Goal: Task Accomplishment & Management: Use online tool/utility

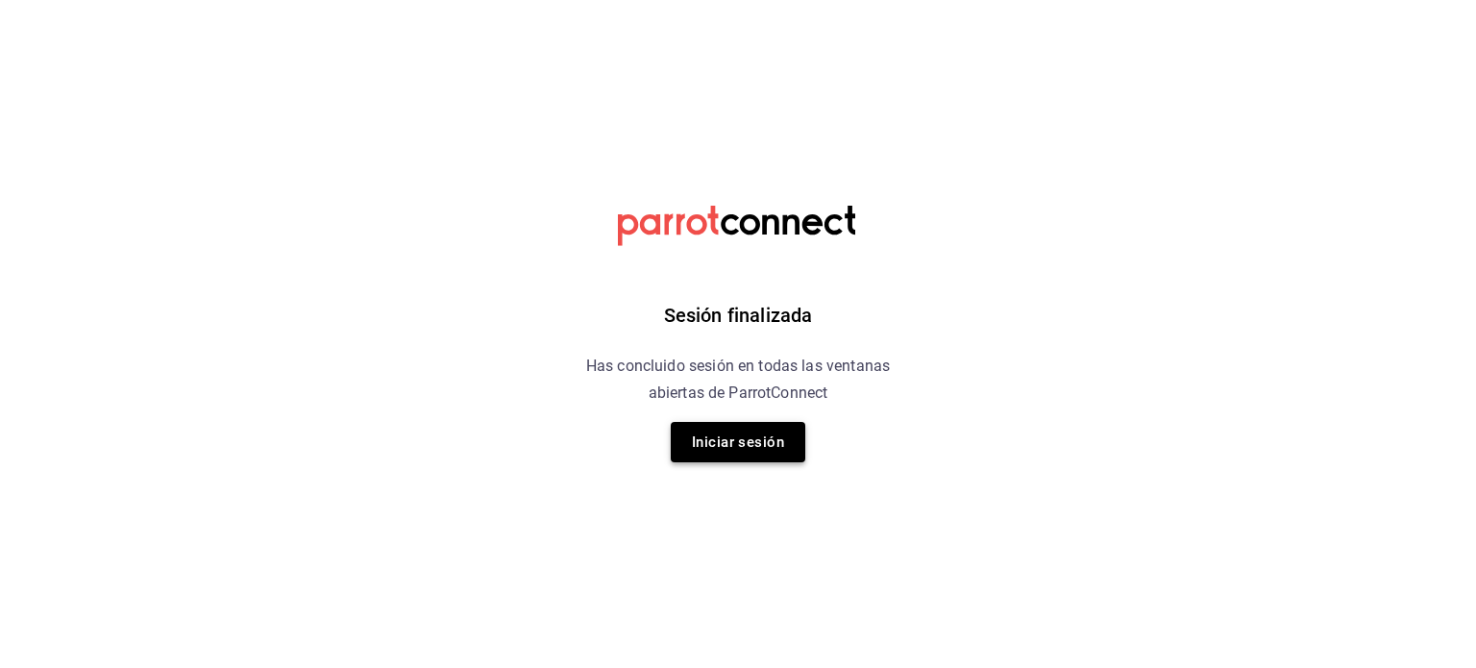
click at [738, 430] on button "Iniciar sesión" at bounding box center [738, 442] width 135 height 40
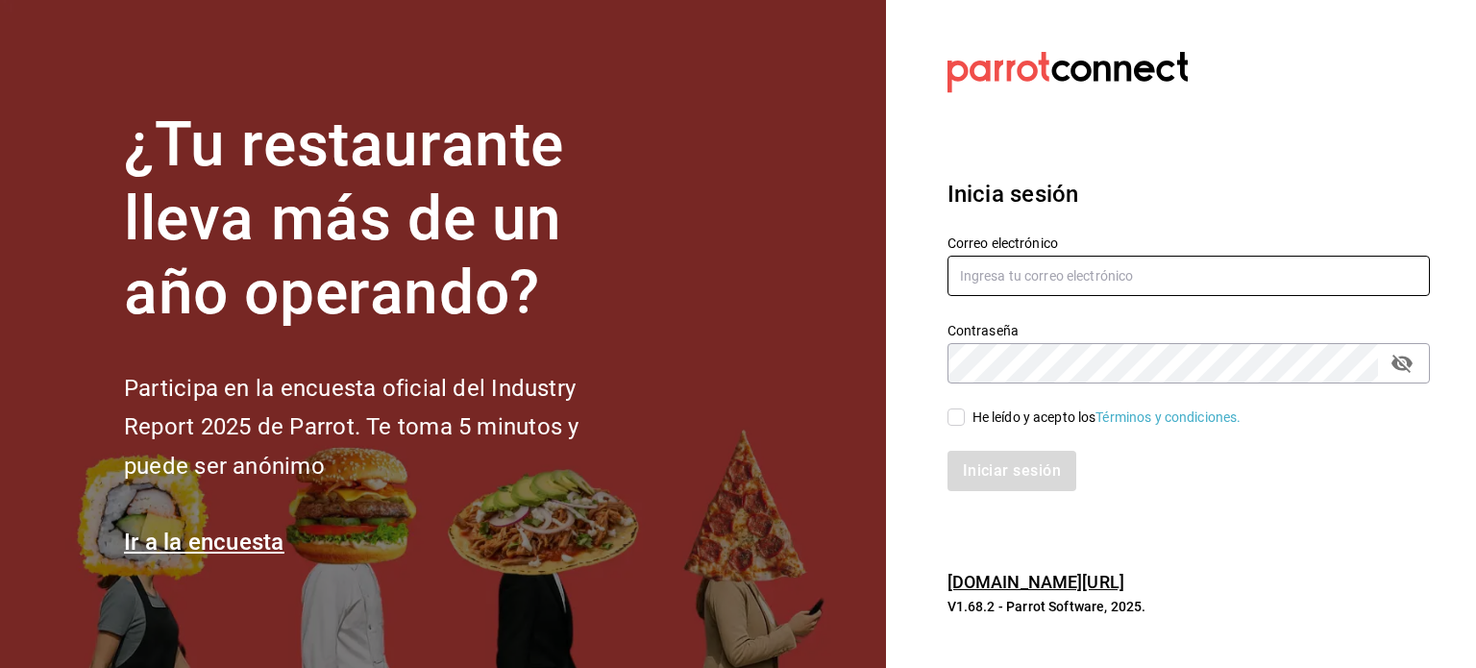
type input "[EMAIL_ADDRESS][DOMAIN_NAME]"
drag, startPoint x: 927, startPoint y: 417, endPoint x: 955, endPoint y: 421, distance: 28.1
click at [955, 421] on div "He leído y acepto los Términos y condiciones." at bounding box center [1176, 405] width 505 height 44
click at [955, 421] on input "He leído y acepto los Términos y condiciones." at bounding box center [955, 416] width 17 height 17
checkbox input "true"
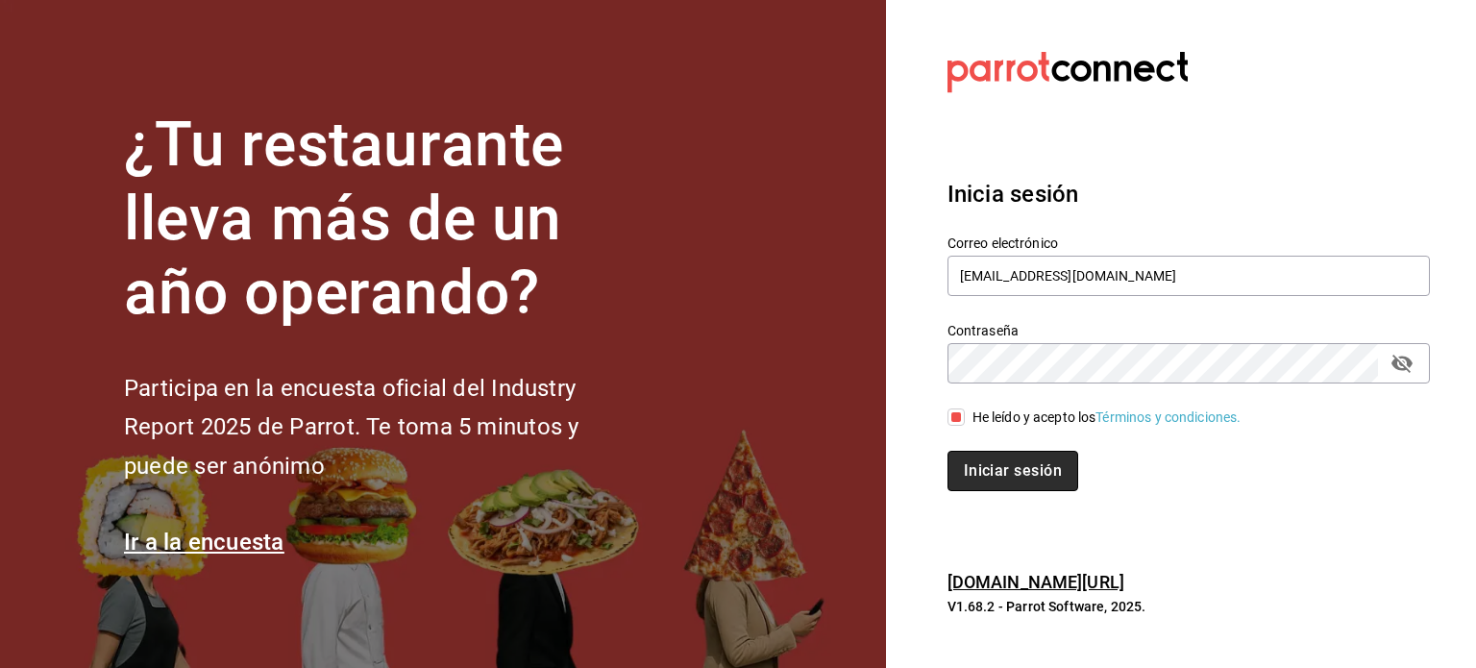
click at [999, 464] on button "Iniciar sesión" at bounding box center [1012, 471] width 131 height 40
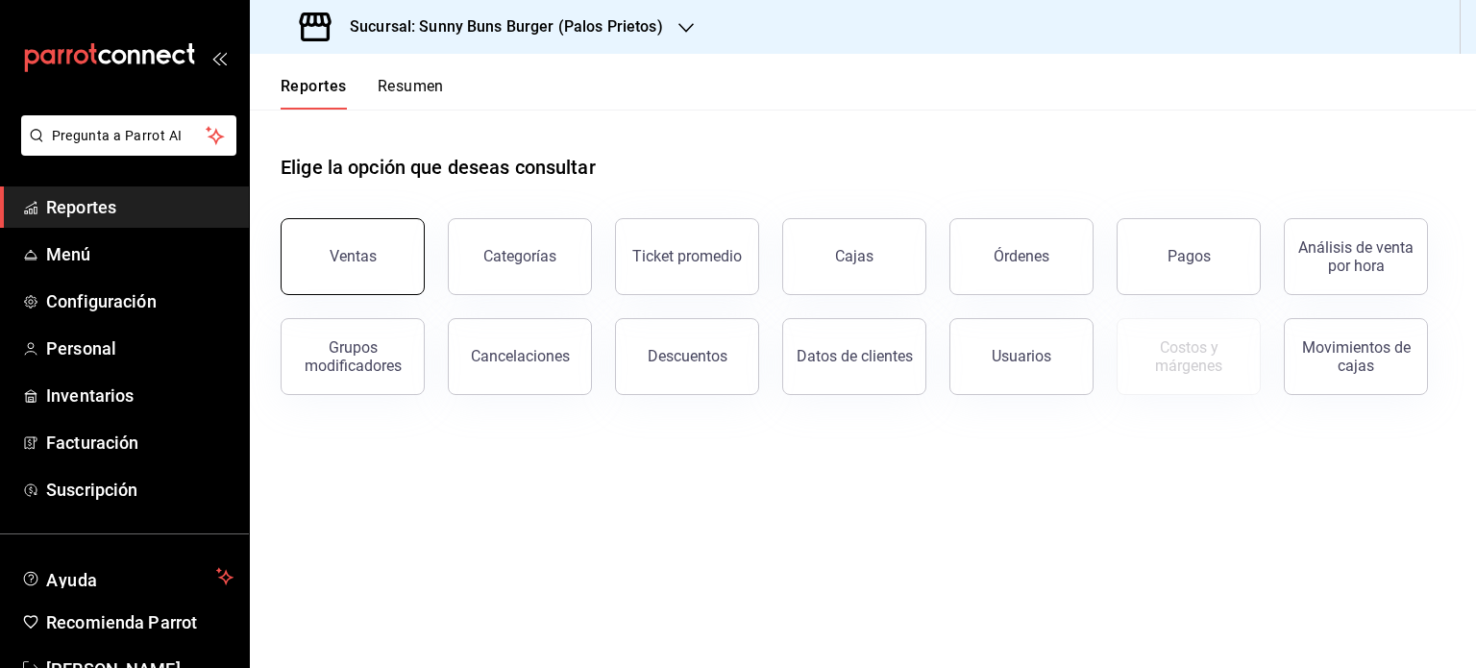
click at [332, 221] on div "Ventas" at bounding box center [341, 245] width 167 height 100
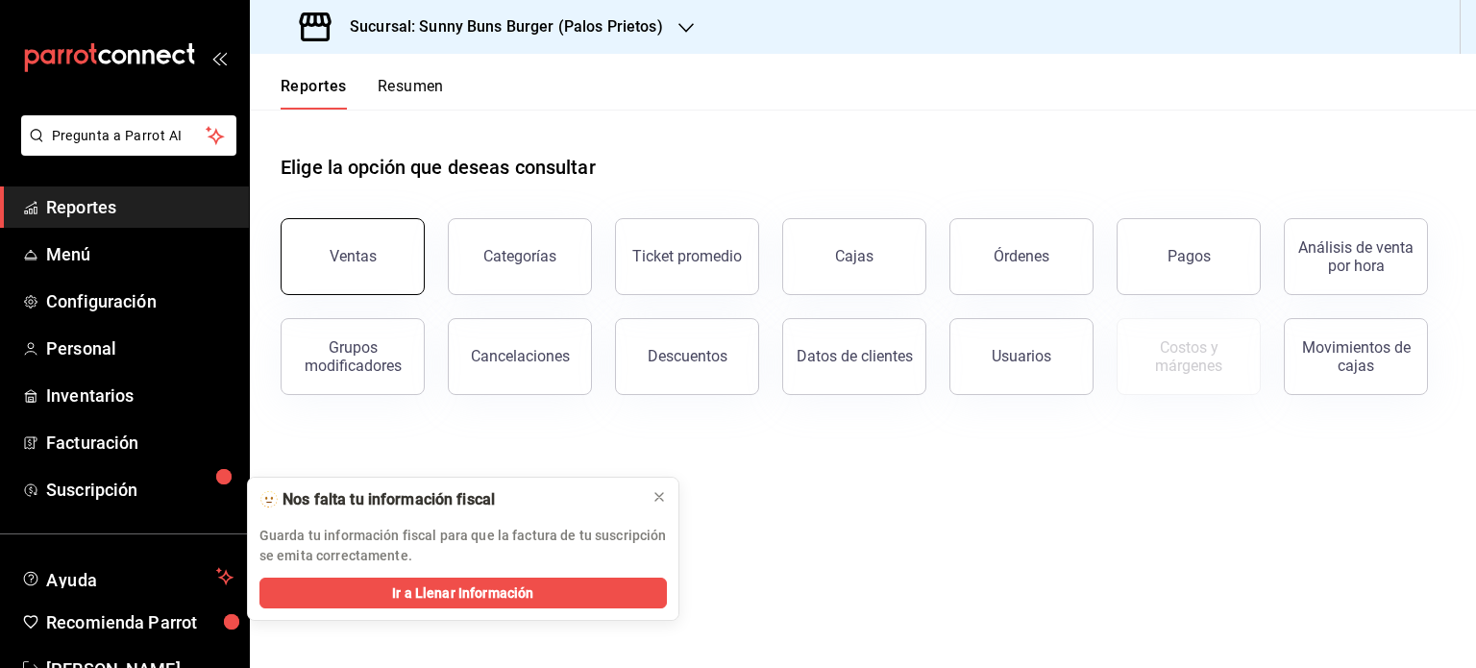
click at [335, 257] on div "Ventas" at bounding box center [353, 256] width 47 height 18
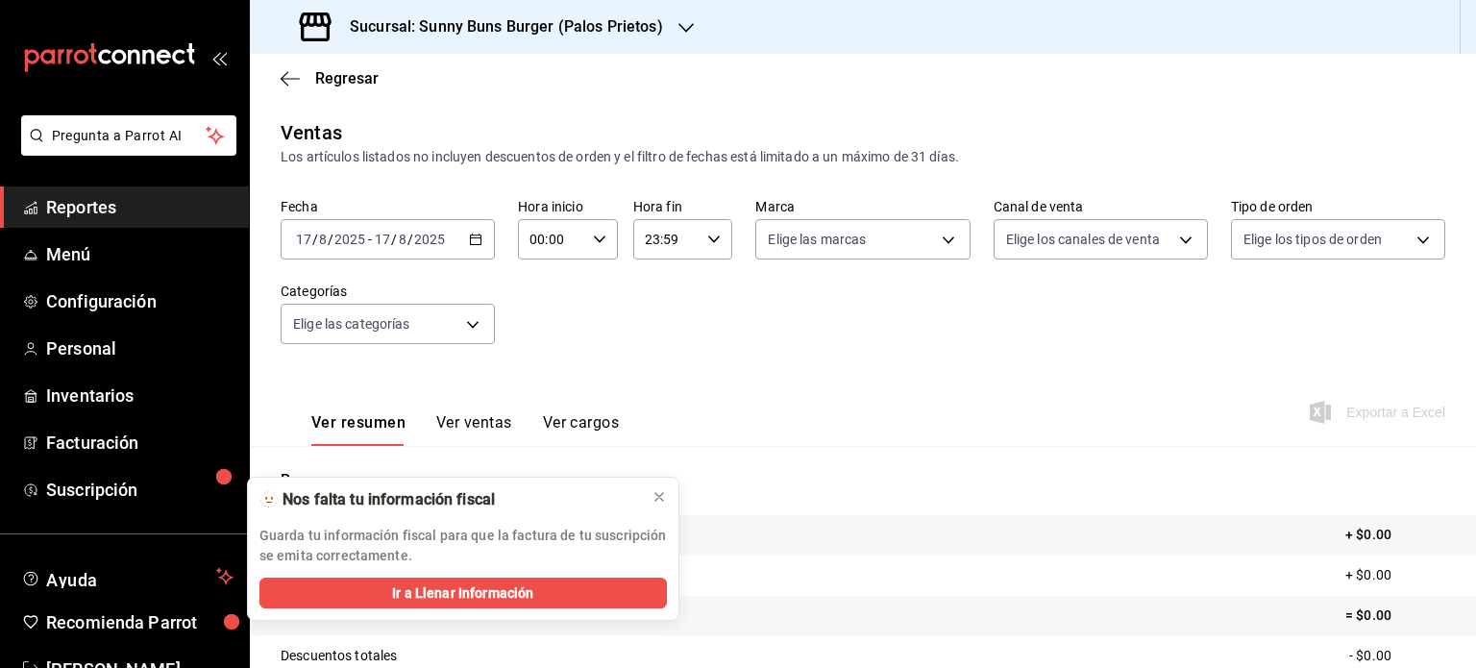
click at [486, 251] on div "[DATE] [DATE] - [DATE] [DATE]" at bounding box center [388, 239] width 214 height 40
click at [657, 499] on icon at bounding box center [659, 496] width 15 height 15
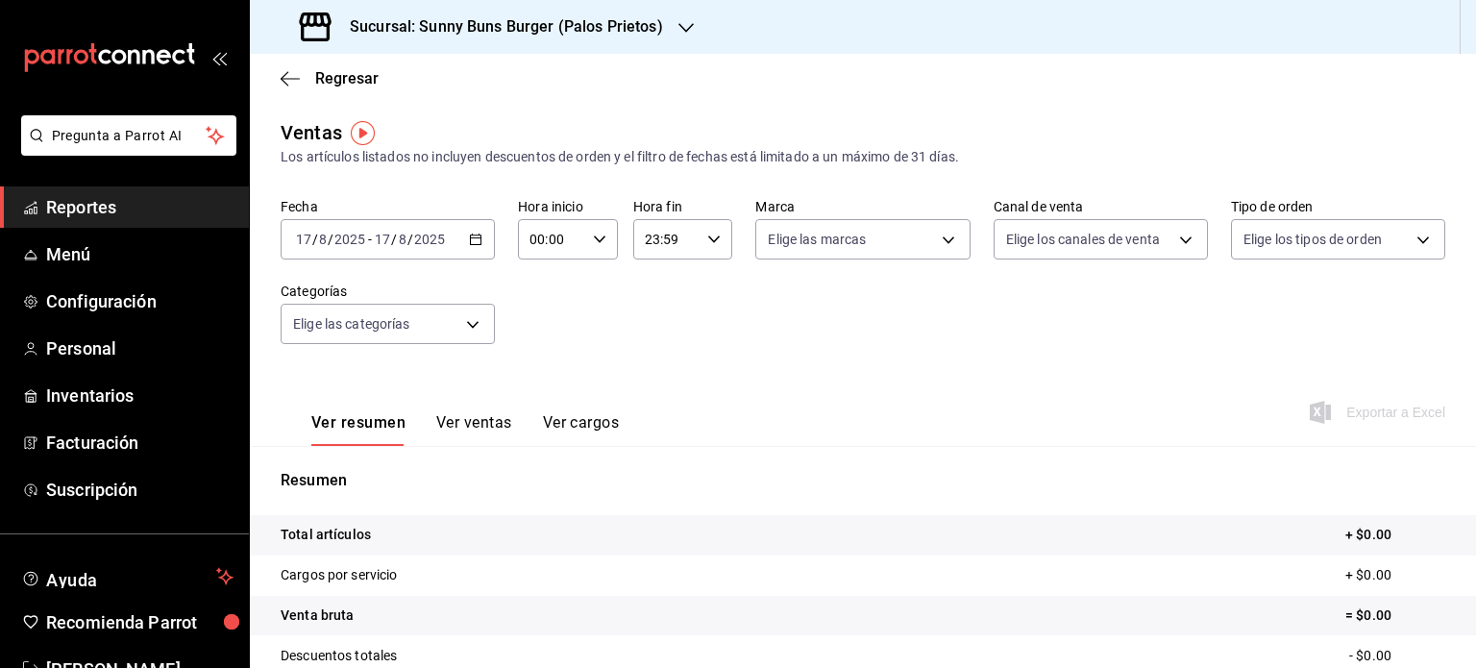
click at [454, 253] on div "[DATE] [DATE] - [DATE] [DATE]" at bounding box center [388, 239] width 214 height 40
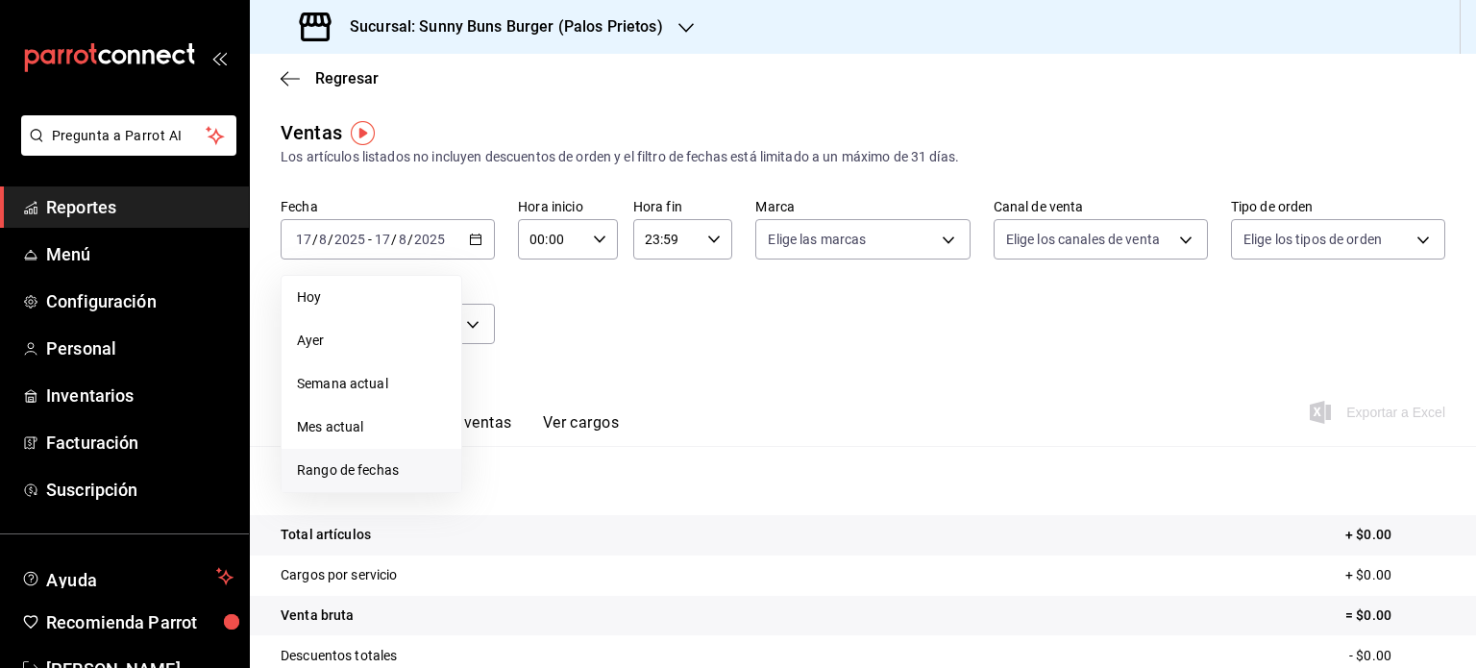
click at [415, 452] on li "Rango de fechas" at bounding box center [372, 470] width 180 height 43
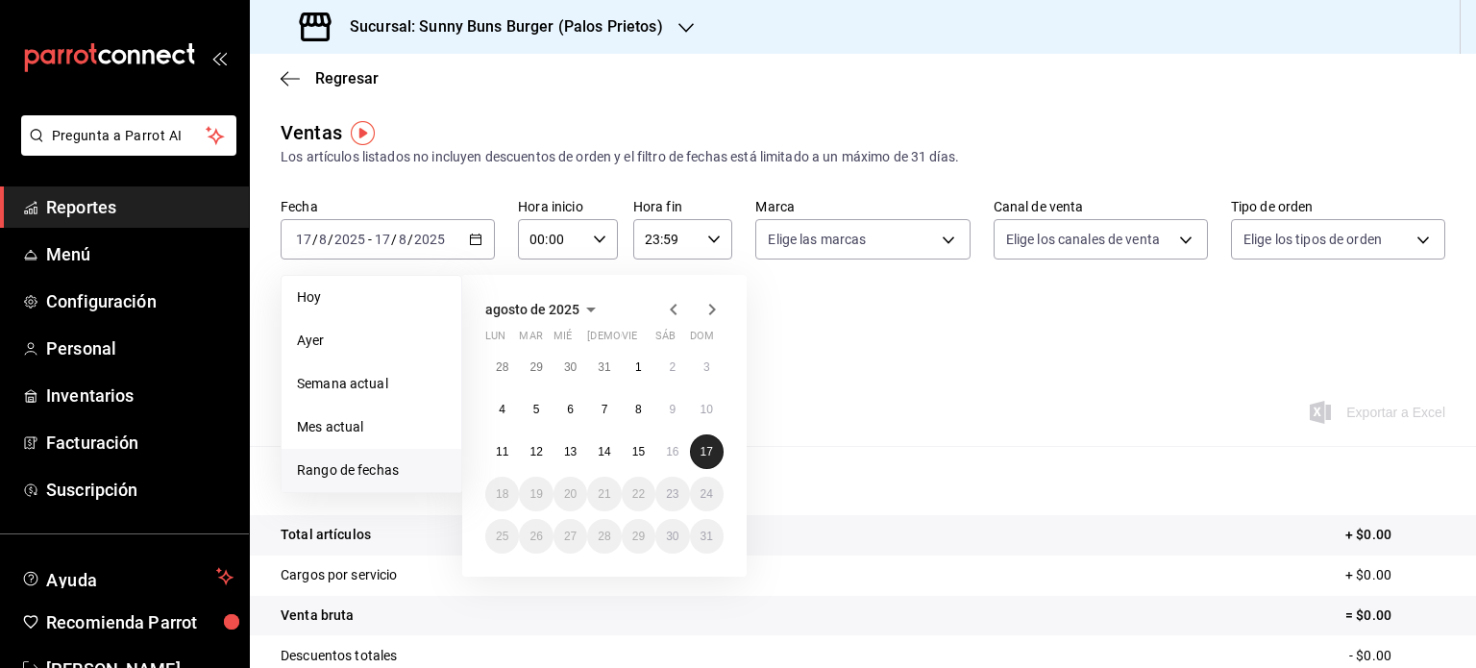
click at [713, 447] on button "17" at bounding box center [707, 451] width 34 height 35
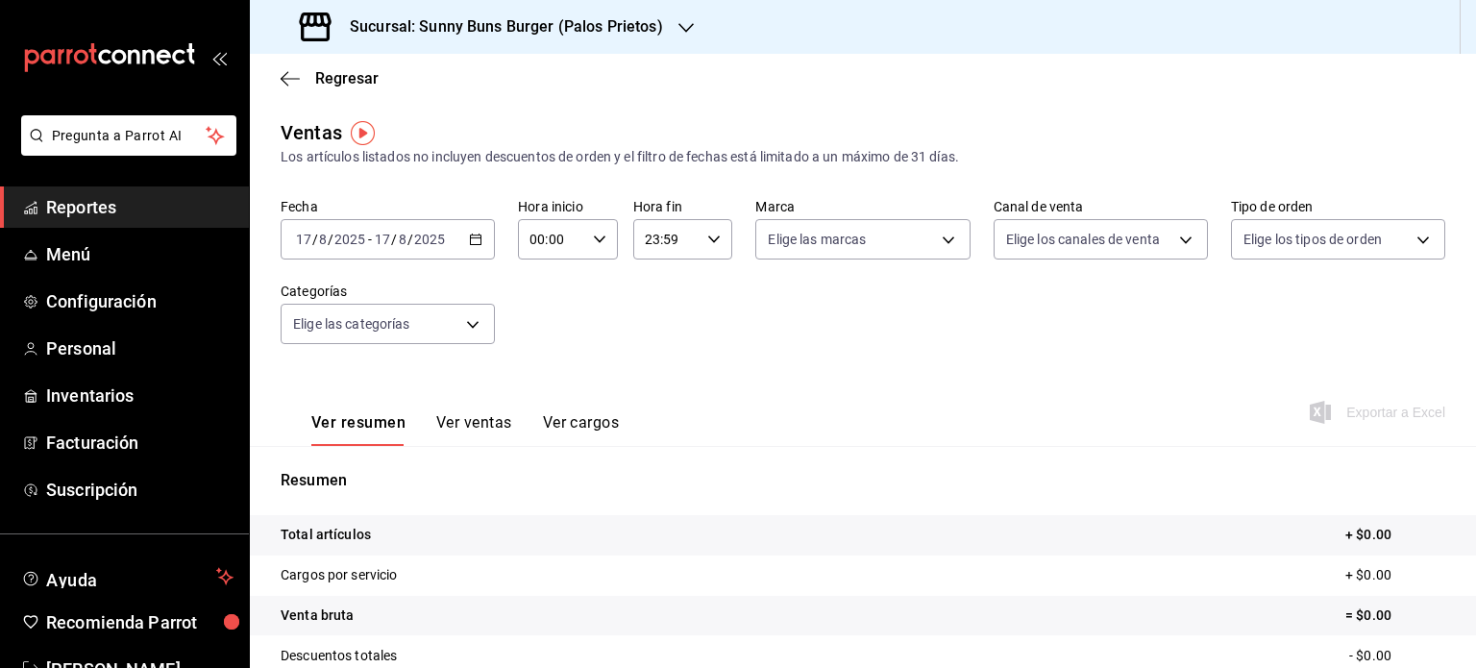
click at [643, 37] on h3 "Sucursal: Sunny Buns Burger (Palos Prietos)" at bounding box center [498, 26] width 329 height 23
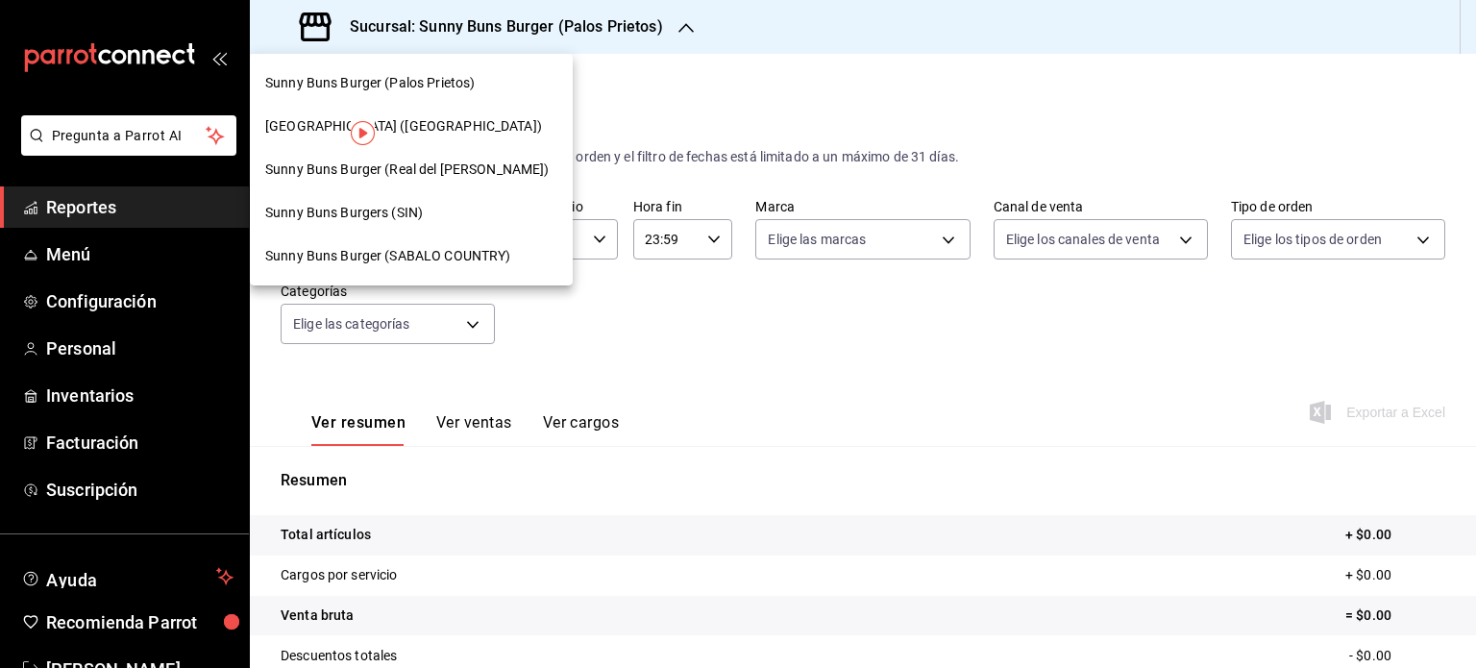
click at [465, 139] on div "[GEOGRAPHIC_DATA] ([GEOGRAPHIC_DATA])" at bounding box center [411, 126] width 323 height 43
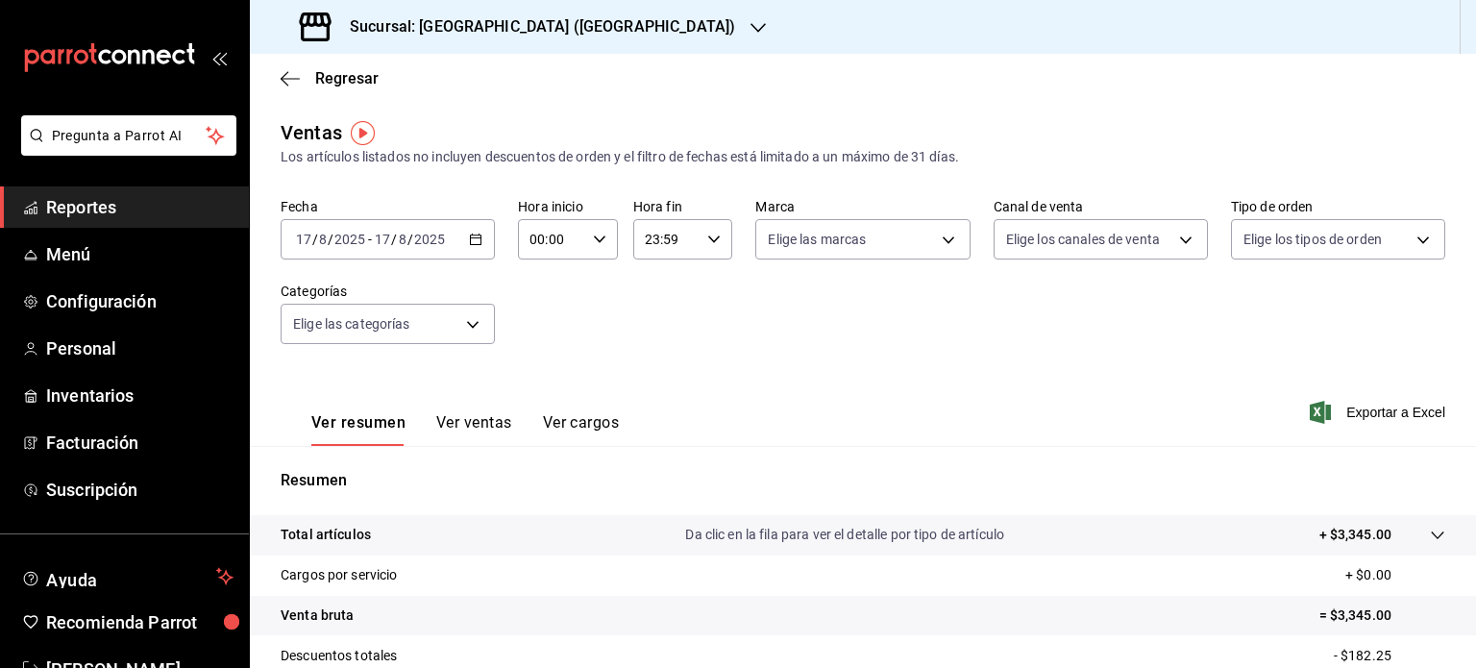
click at [535, 22] on div "Sucursal: [GEOGRAPHIC_DATA] ([GEOGRAPHIC_DATA])" at bounding box center [519, 27] width 508 height 54
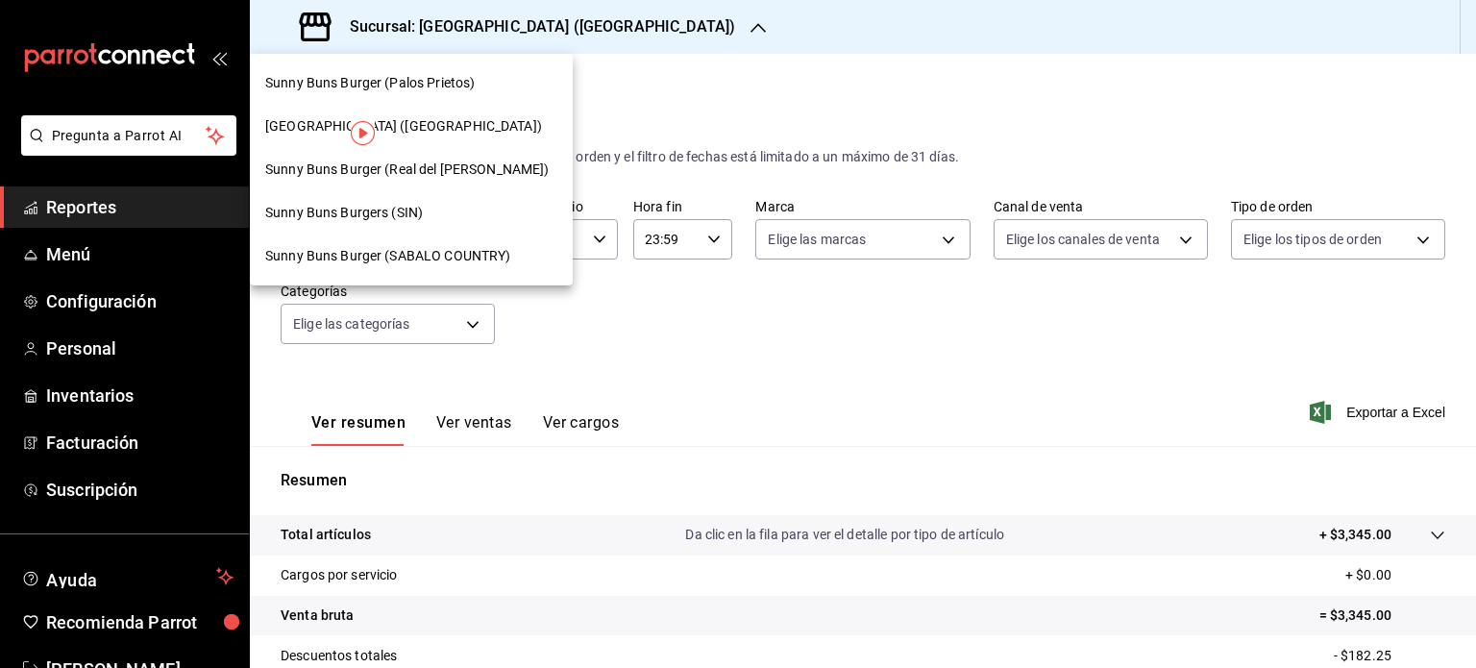
click at [430, 160] on span "Sunny Buns Burger (Real del [PERSON_NAME])" at bounding box center [407, 170] width 284 height 20
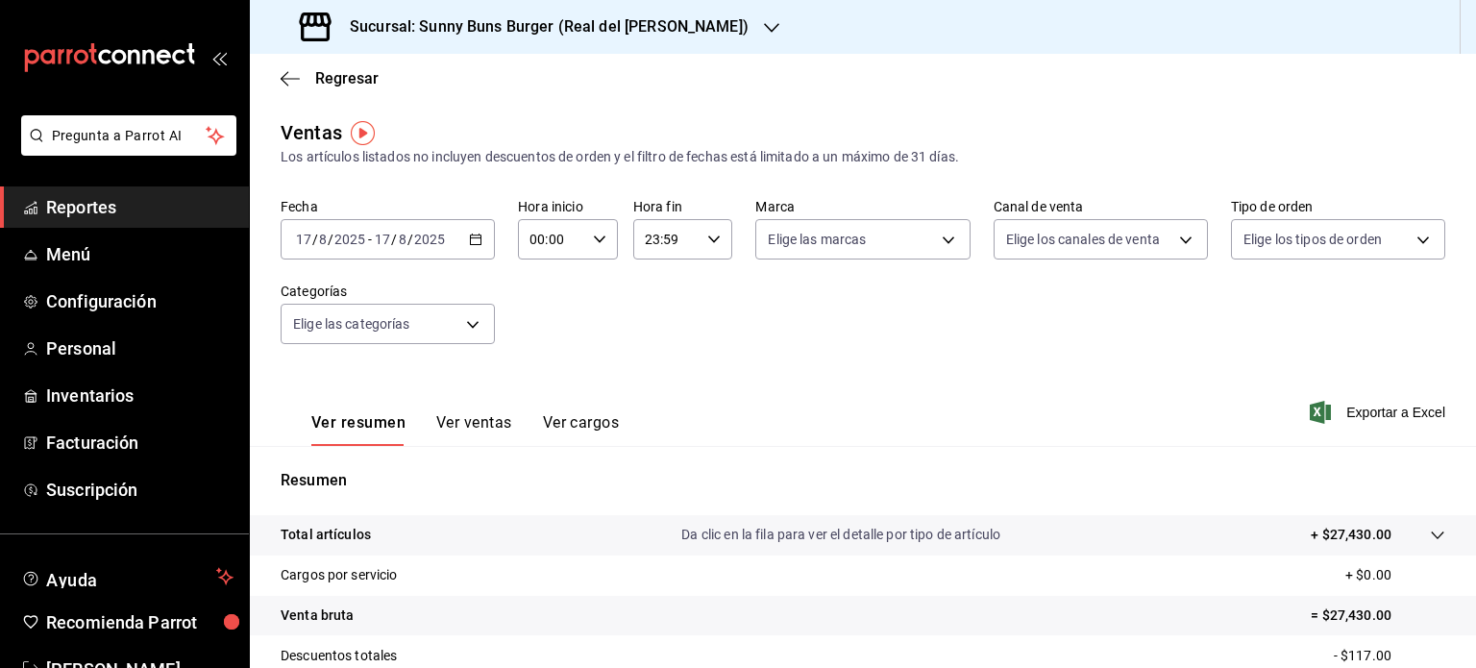
click at [594, 28] on h3 "Sucursal: Sunny Buns Burger (Real del [PERSON_NAME])" at bounding box center [541, 26] width 414 height 23
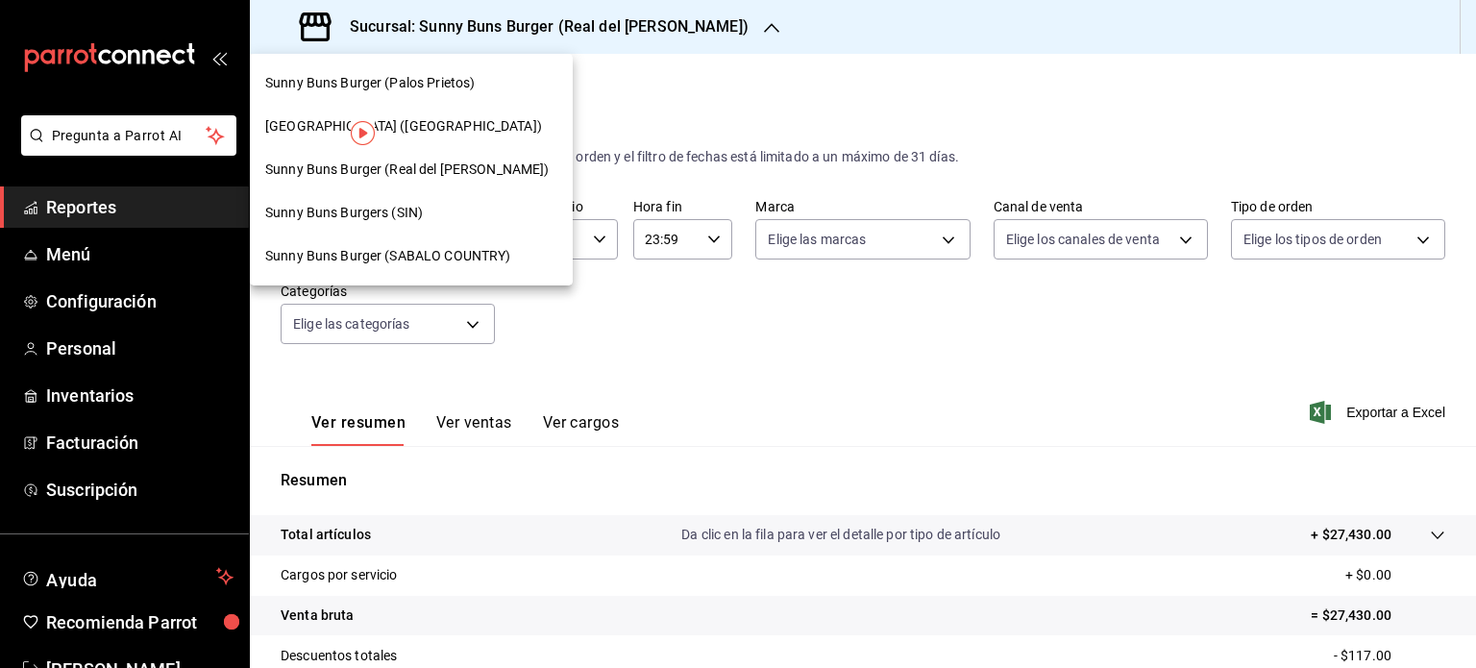
click at [444, 260] on span "Sunny Buns Burger (SABALO COUNTRY)" at bounding box center [387, 256] width 245 height 20
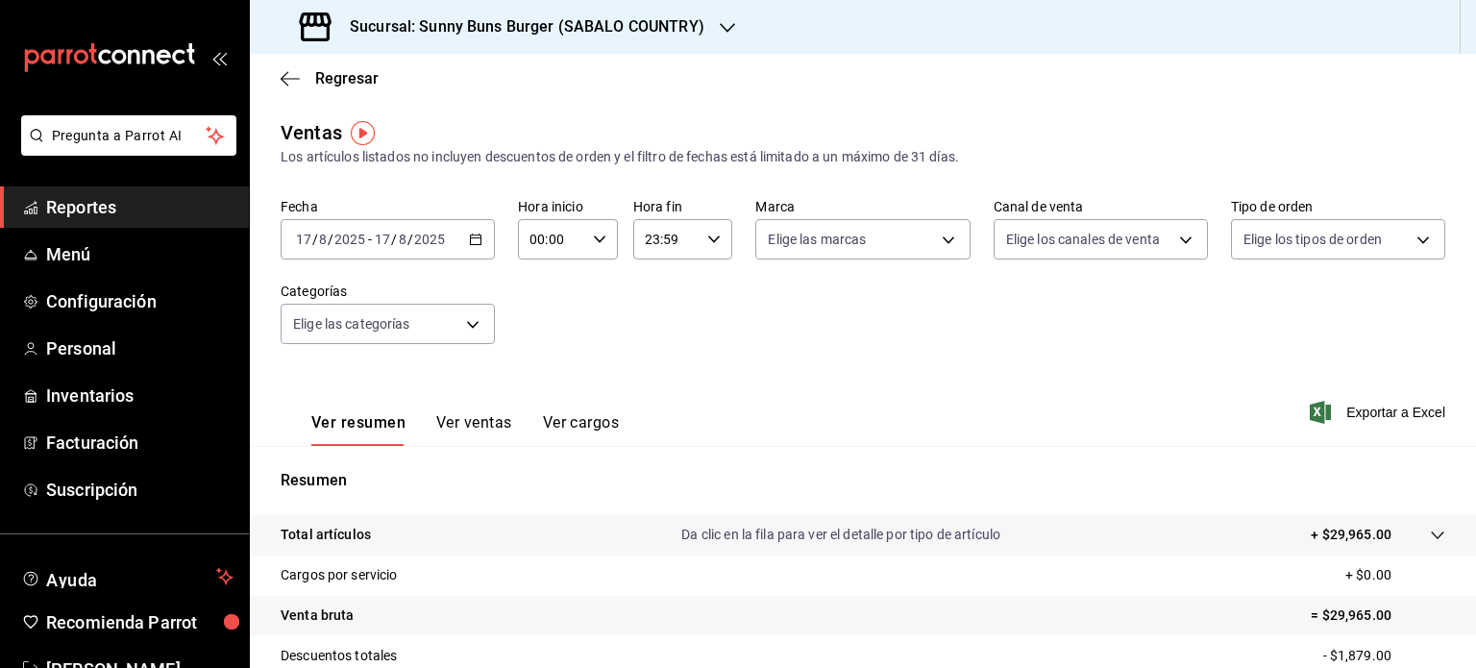
click at [687, 17] on h3 "Sucursal: Sunny Buns Burger (SABALO COUNTRY)" at bounding box center [519, 26] width 370 height 23
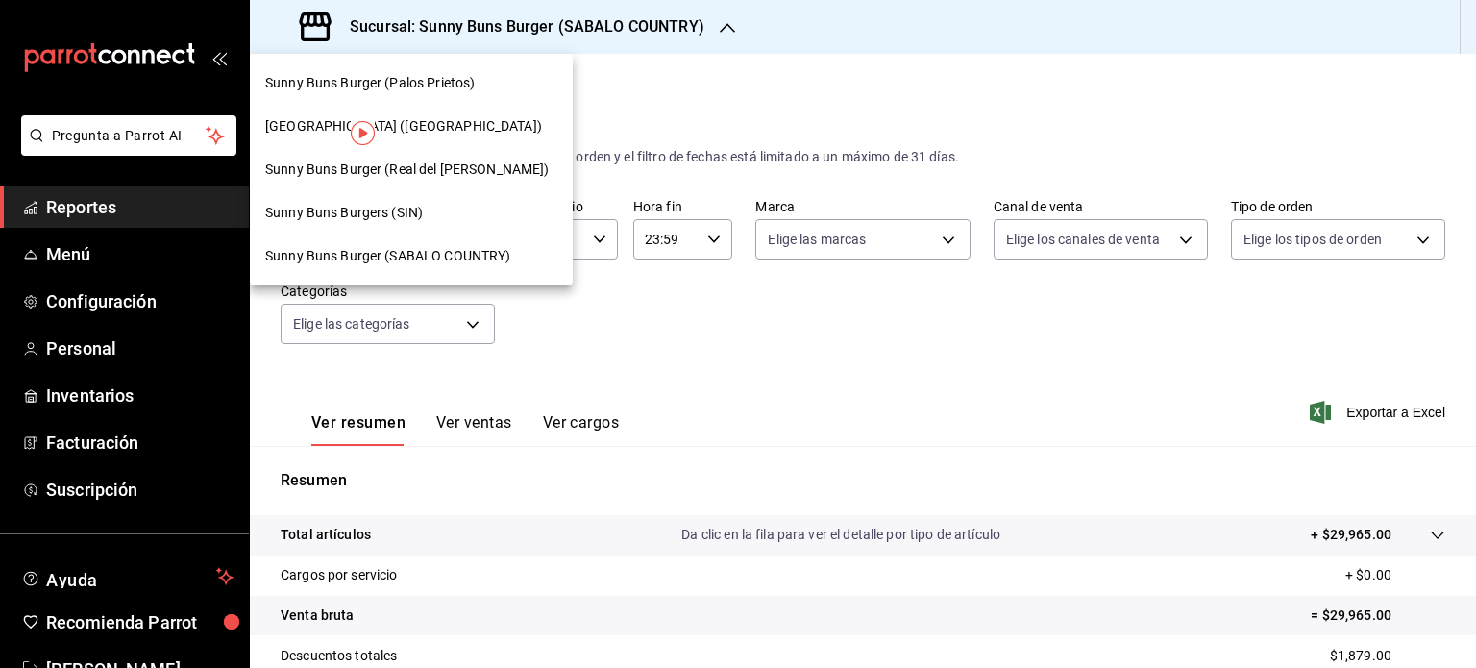
click at [443, 160] on span "Sunny Buns Burger (Real del [PERSON_NAME])" at bounding box center [407, 170] width 284 height 20
